Goal: Task Accomplishment & Management: Manage account settings

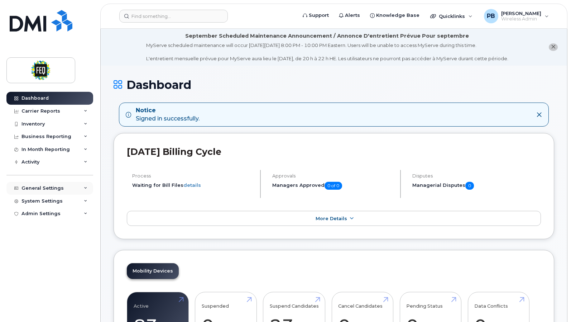
click at [67, 186] on div "General Settings" at bounding box center [49, 188] width 87 height 13
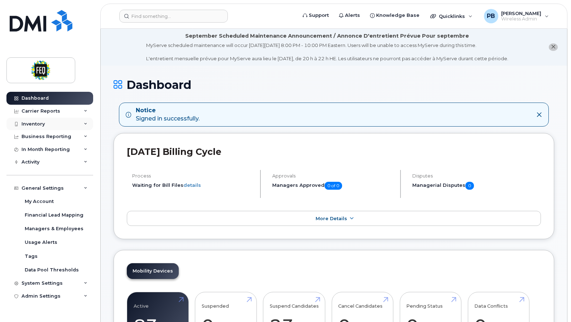
click at [81, 124] on div "Inventory" at bounding box center [49, 123] width 87 height 13
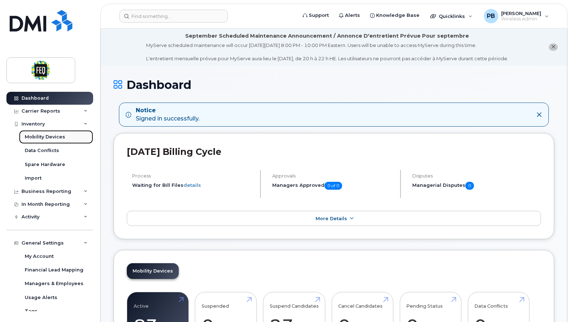
click at [59, 134] on div "Mobility Devices" at bounding box center [45, 137] width 40 height 6
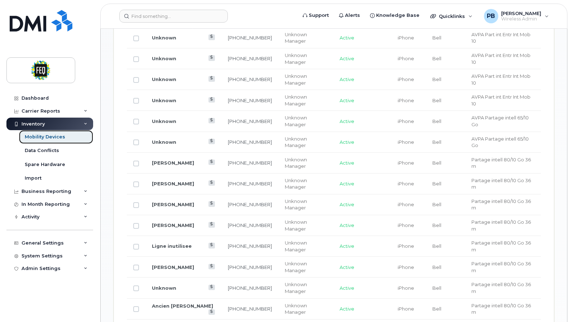
scroll to position [609, 0]
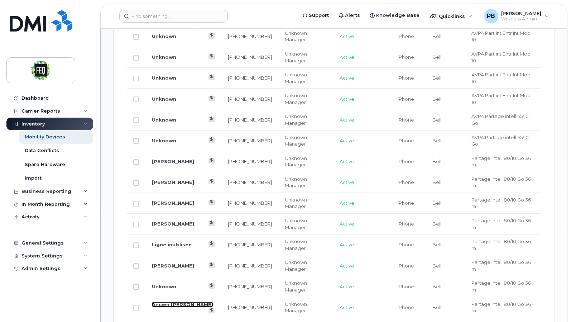
click at [187, 301] on link "Ancien [PERSON_NAME]" at bounding box center [182, 304] width 61 height 6
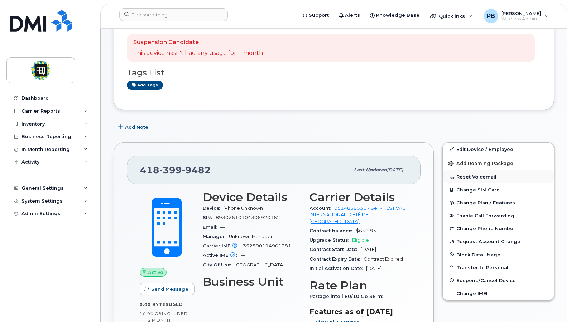
scroll to position [107, 0]
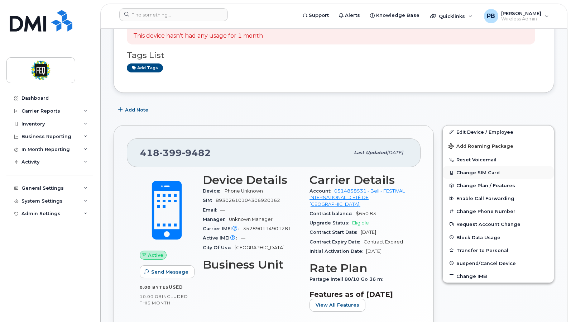
click at [476, 172] on button "Change SIM Card" at bounding box center [498, 172] width 111 height 13
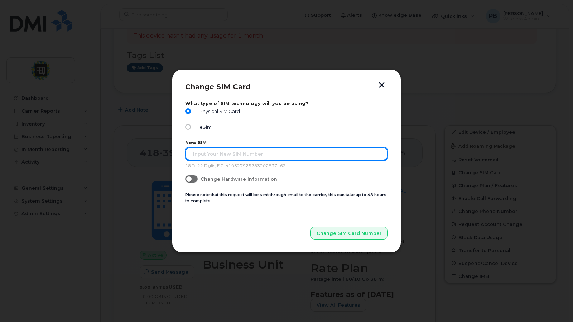
click at [205, 154] on input "text" at bounding box center [286, 153] width 203 height 13
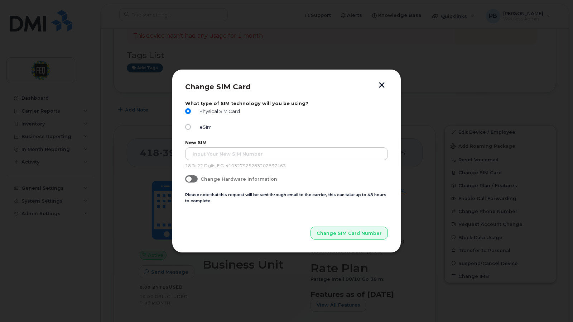
click at [382, 85] on button "button" at bounding box center [381, 86] width 11 height 8
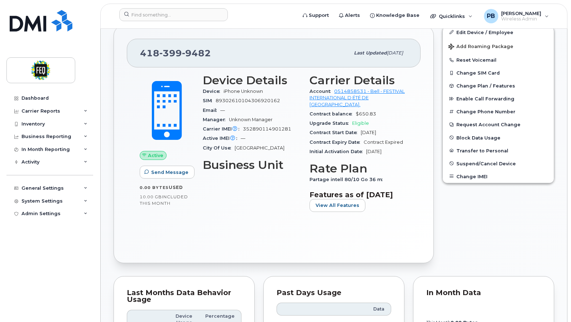
scroll to position [215, 0]
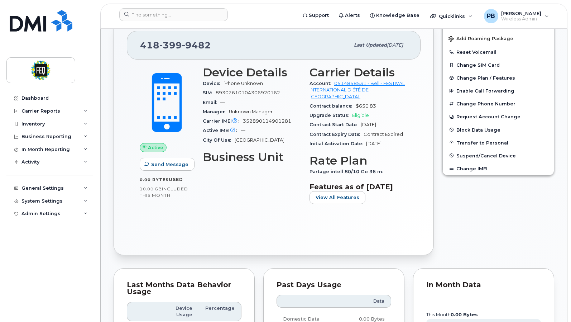
click at [150, 149] on span "Active" at bounding box center [155, 147] width 15 height 7
click at [161, 164] on span "Send Message" at bounding box center [169, 164] width 37 height 7
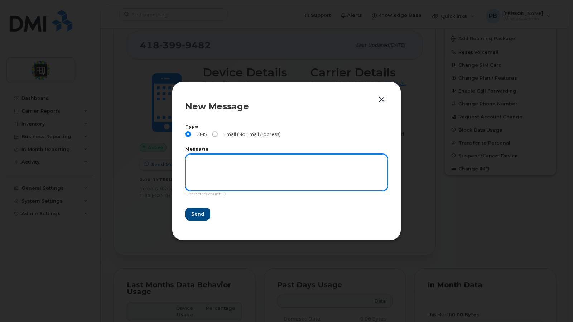
click at [227, 167] on textarea at bounding box center [286, 172] width 203 height 37
type textarea "Bonjour, T'es où??"
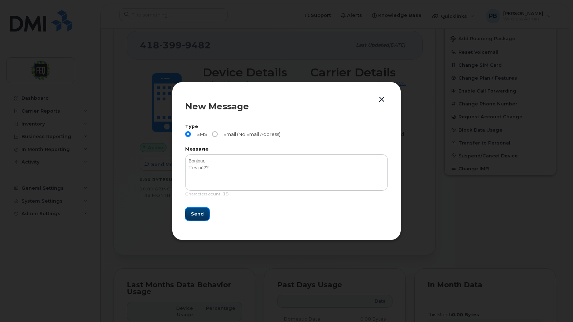
click at [196, 216] on span "Send" at bounding box center [197, 213] width 13 height 7
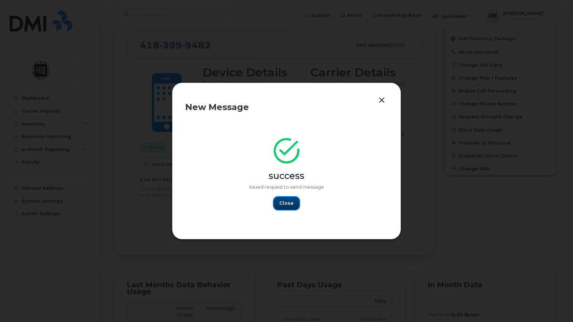
click at [288, 203] on span "Close" at bounding box center [286, 202] width 14 height 7
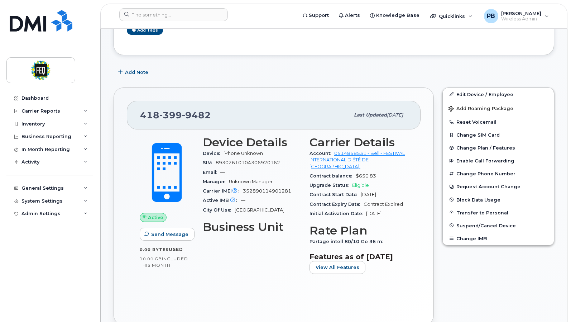
scroll to position [145, 0]
click at [468, 162] on span "Enable Call Forwarding" at bounding box center [485, 160] width 58 height 5
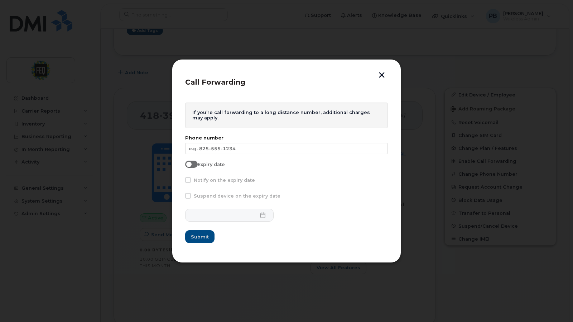
click at [194, 164] on span at bounding box center [191, 163] width 13 height 7
click at [191, 164] on input "Expiry date" at bounding box center [188, 163] width 6 height 6
checkbox input "true"
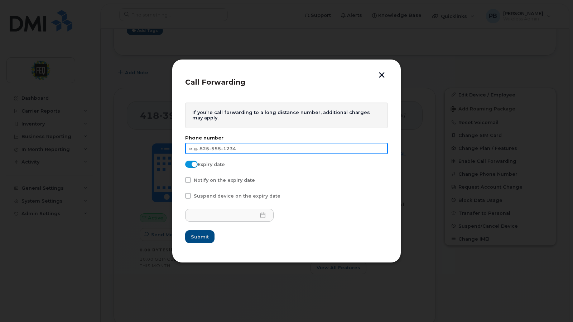
click at [232, 151] on input "text" at bounding box center [286, 148] width 203 height 11
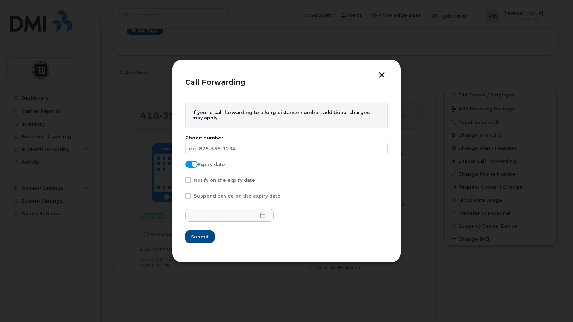
click at [386, 78] on button "button" at bounding box center [381, 76] width 11 height 8
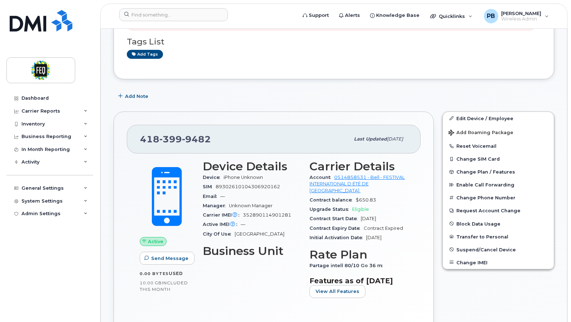
scroll to position [121, 0]
click at [484, 187] on span "Enable Call Forwarding" at bounding box center [485, 184] width 58 height 5
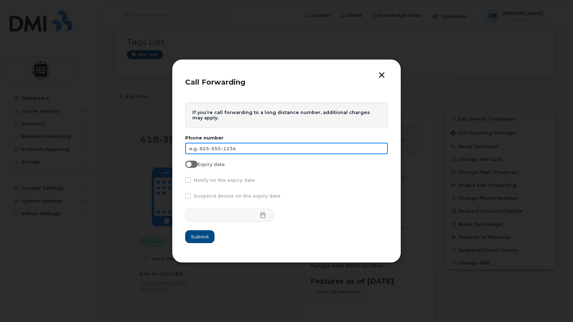
click at [209, 151] on input "text" at bounding box center [286, 148] width 203 height 11
click at [210, 149] on input "text" at bounding box center [286, 148] width 203 height 11
type input "6"
type input "367-331-9642"
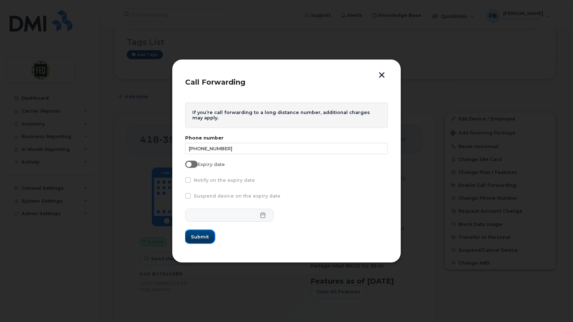
click at [201, 238] on span "Submit" at bounding box center [200, 236] width 18 height 7
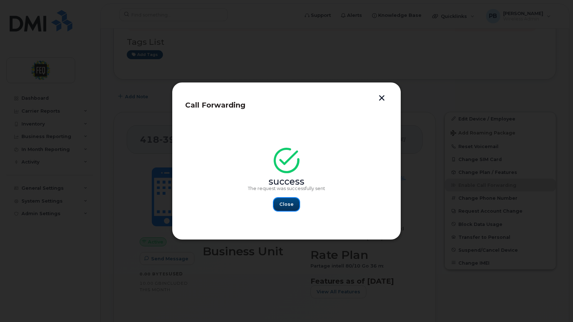
click at [289, 207] on span "Close" at bounding box center [286, 204] width 14 height 7
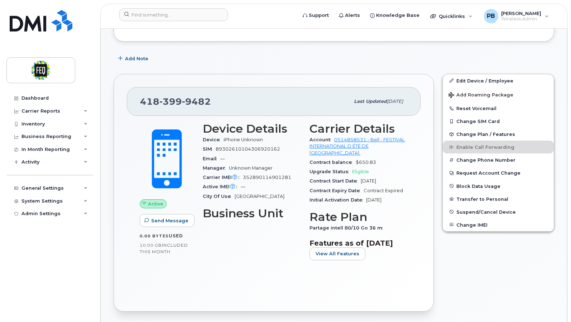
scroll to position [0, 0]
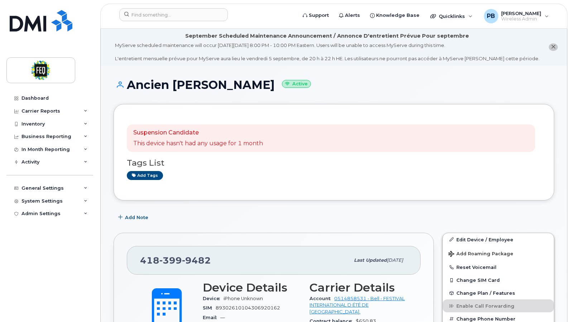
click at [553, 48] on icon "close notification" at bounding box center [553, 46] width 5 height 5
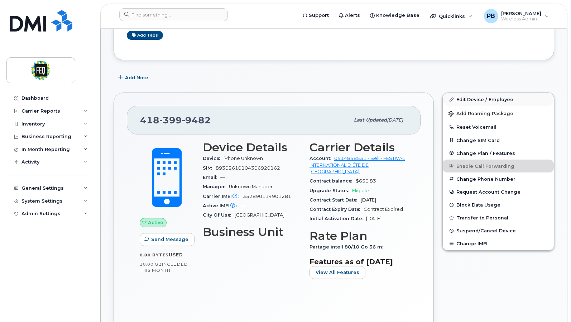
scroll to position [107, 0]
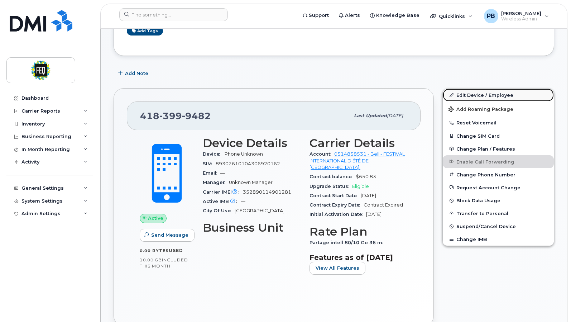
click at [490, 93] on link "Edit Device / Employee" at bounding box center [498, 94] width 111 height 13
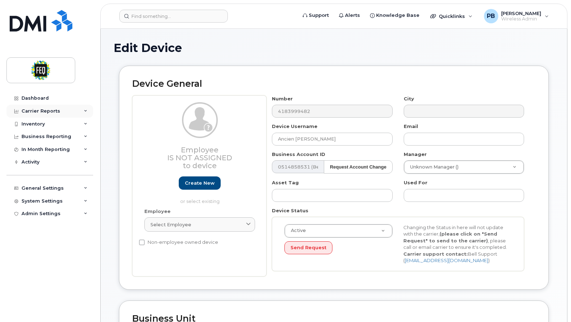
click at [57, 108] on div "Carrier Reports" at bounding box center [49, 111] width 87 height 13
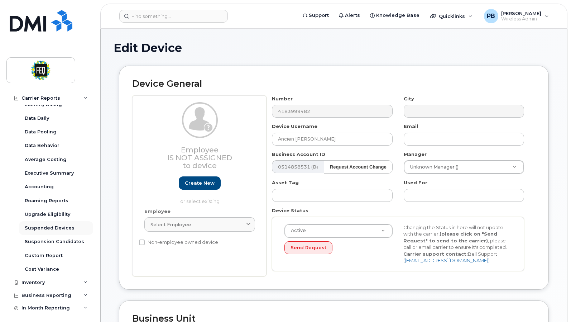
scroll to position [87, 0]
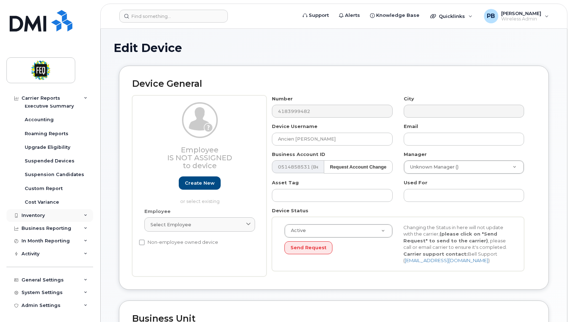
click at [36, 216] on div "Inventory" at bounding box center [32, 215] width 23 height 6
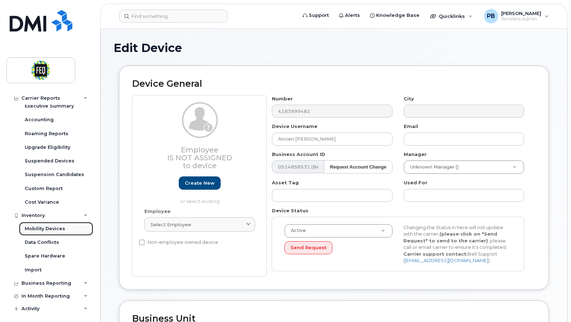
click at [56, 230] on div "Mobility Devices" at bounding box center [45, 228] width 40 height 6
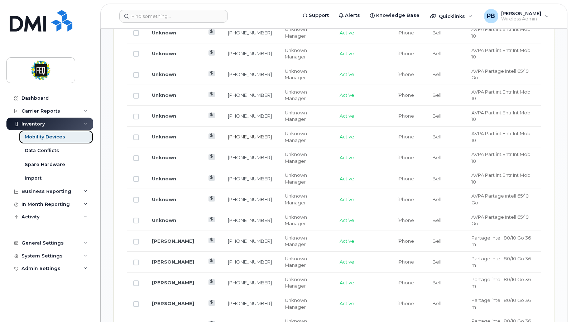
scroll to position [537, 0]
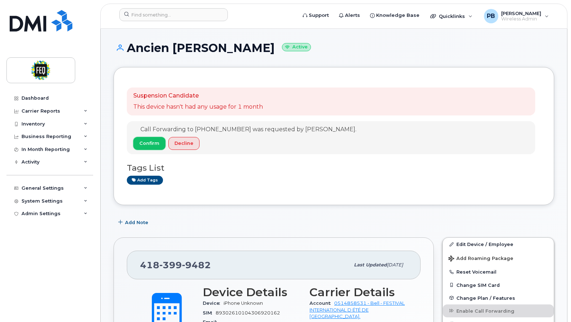
click at [146, 145] on span "Confirm" at bounding box center [149, 143] width 20 height 7
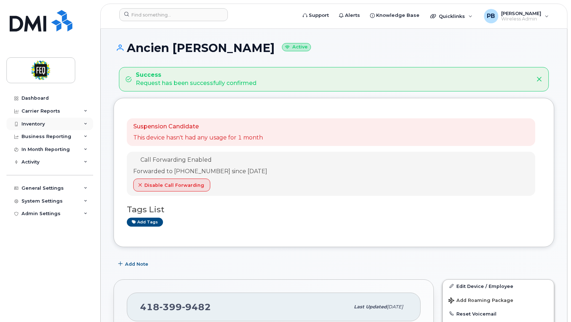
click at [77, 124] on div "Inventory" at bounding box center [49, 123] width 87 height 13
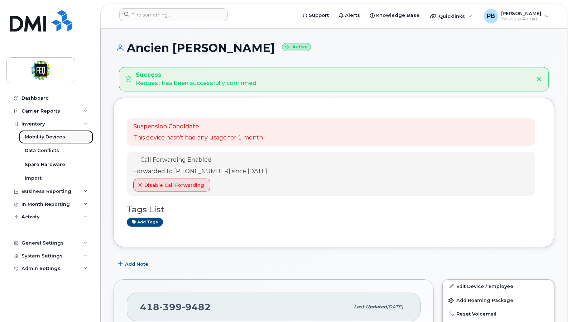
click at [47, 139] on div "Mobility Devices" at bounding box center [45, 137] width 40 height 6
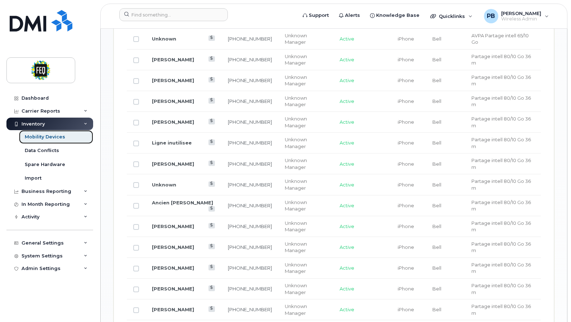
scroll to position [675, 0]
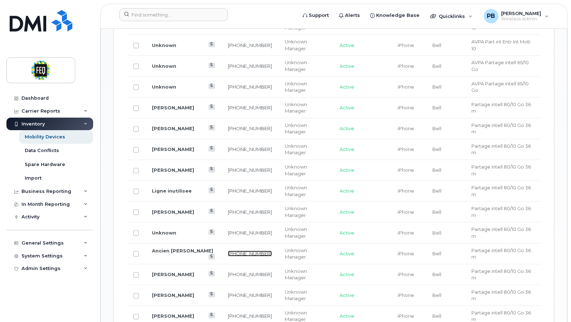
click at [245, 250] on link "418-399-9482" at bounding box center [250, 253] width 44 height 6
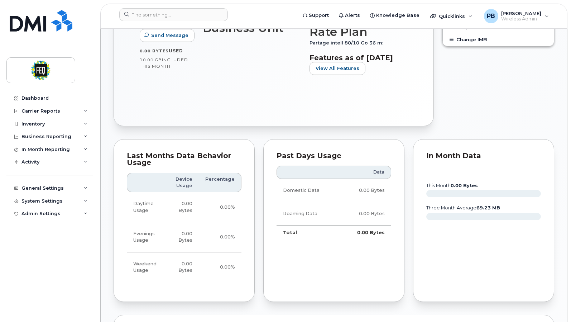
scroll to position [354, 0]
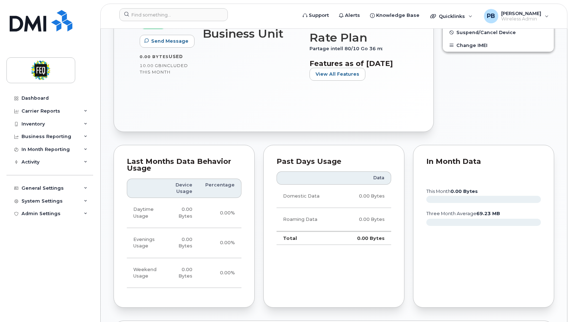
click at [487, 93] on div "Edit Device / Employee Add Roaming Package Reset Voicemail Change SIM Card Chan…" at bounding box center [498, 13] width 120 height 246
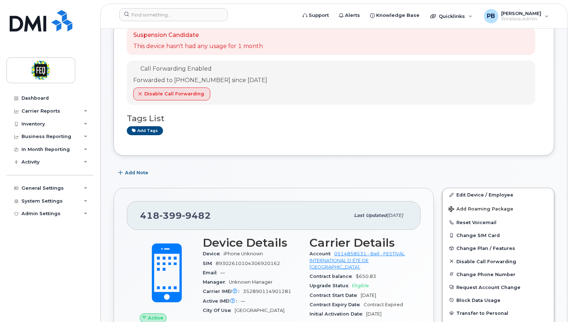
scroll to position [0, 0]
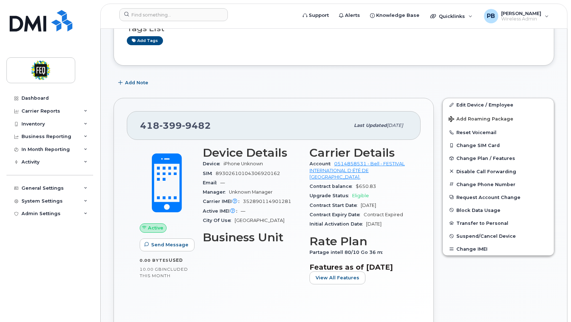
scroll to position [143, 0]
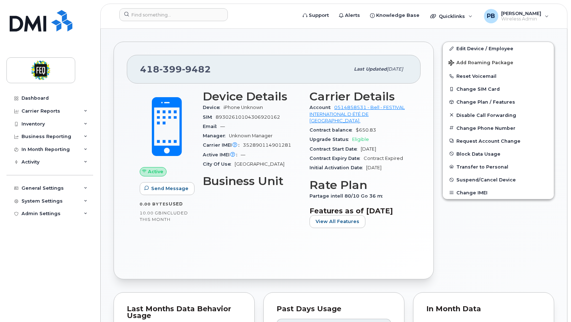
scroll to position [215, 0]
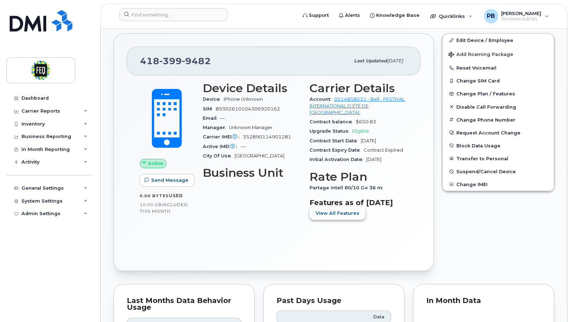
click at [330, 218] on button "View All Features" at bounding box center [337, 213] width 56 height 13
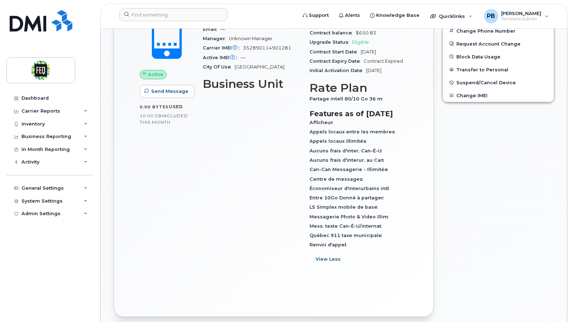
scroll to position [322, 0]
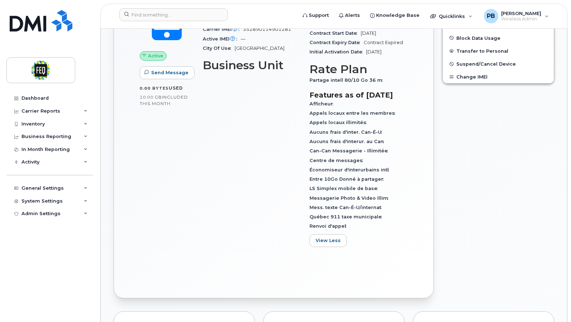
click at [509, 165] on div "Edit Device / Employee Add Roaming Package Reset Voicemail Change SIM Card Chan…" at bounding box center [498, 112] width 120 height 381
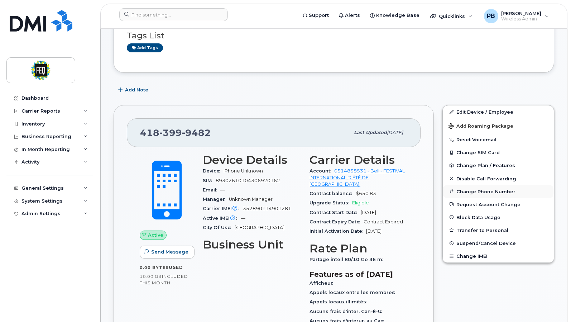
scroll to position [0, 0]
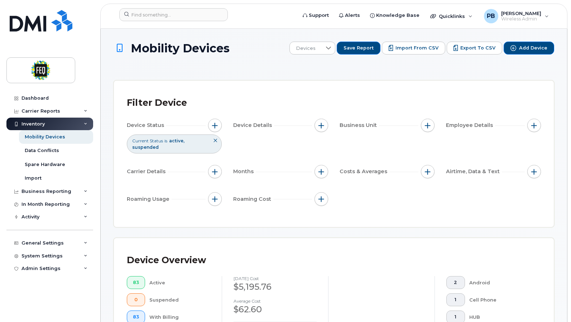
scroll to position [675, 0]
